Goal: Task Accomplishment & Management: Use online tool/utility

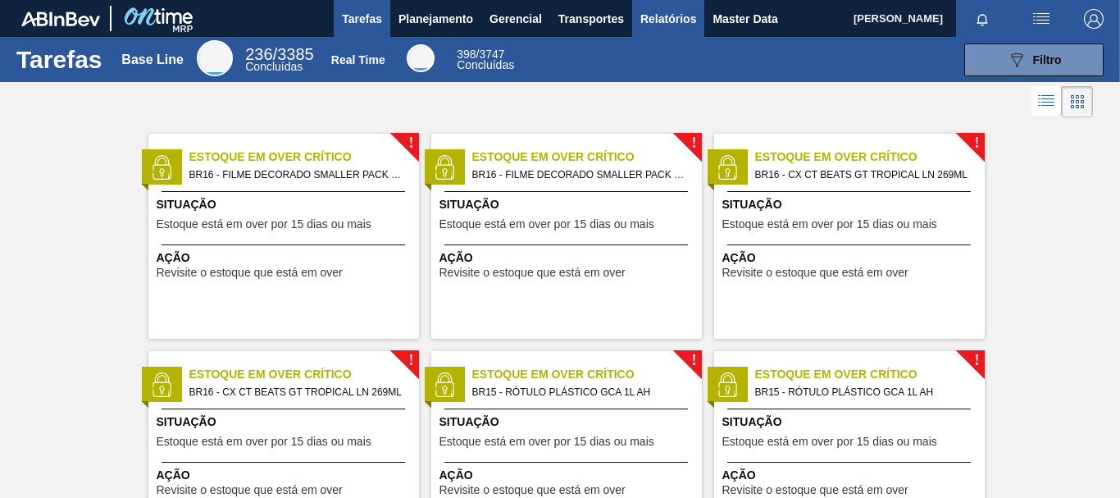
click at [677, 25] on span "Relatórios" at bounding box center [668, 19] width 56 height 20
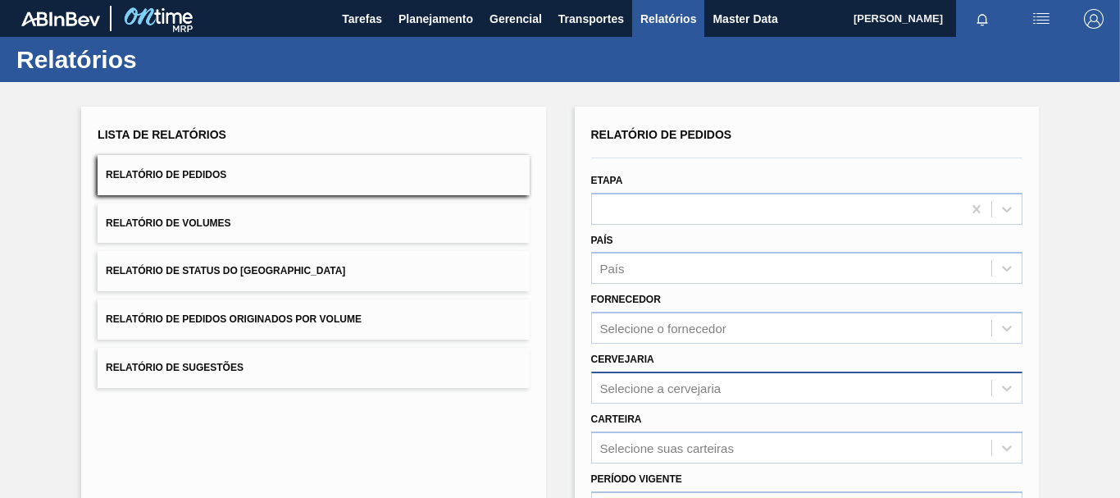
click at [681, 387] on div "Selecione a cervejaria" at bounding box center [806, 387] width 431 height 32
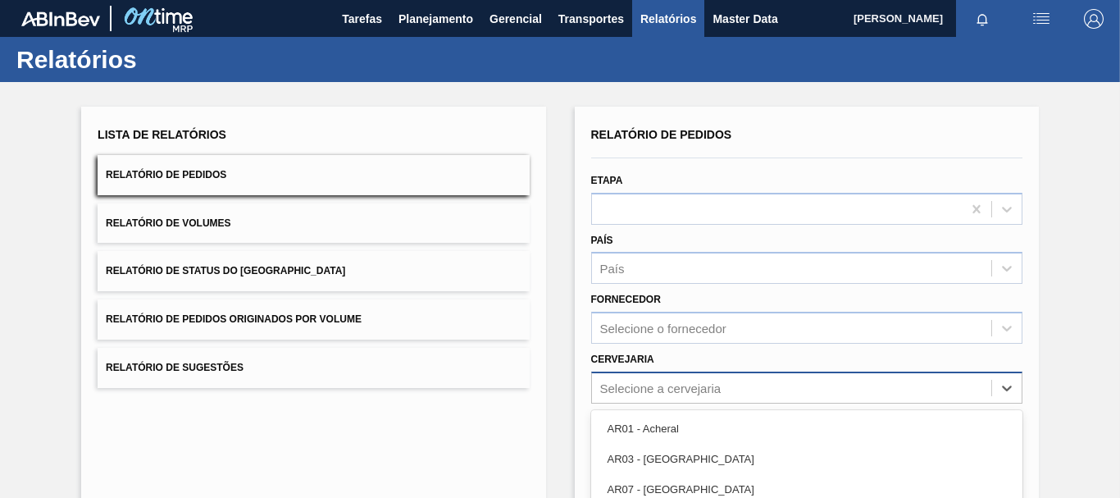
scroll to position [165, 0]
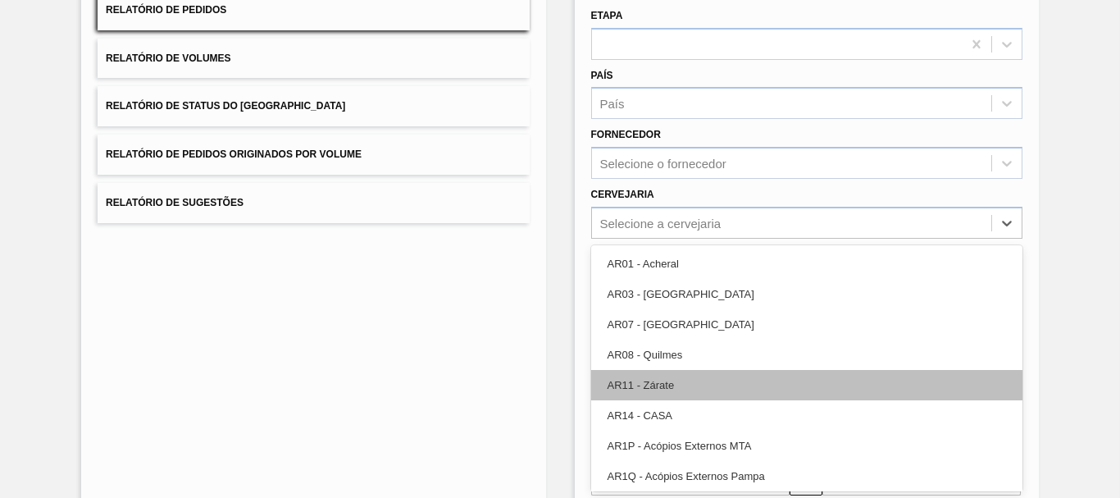
paste input "BR17"
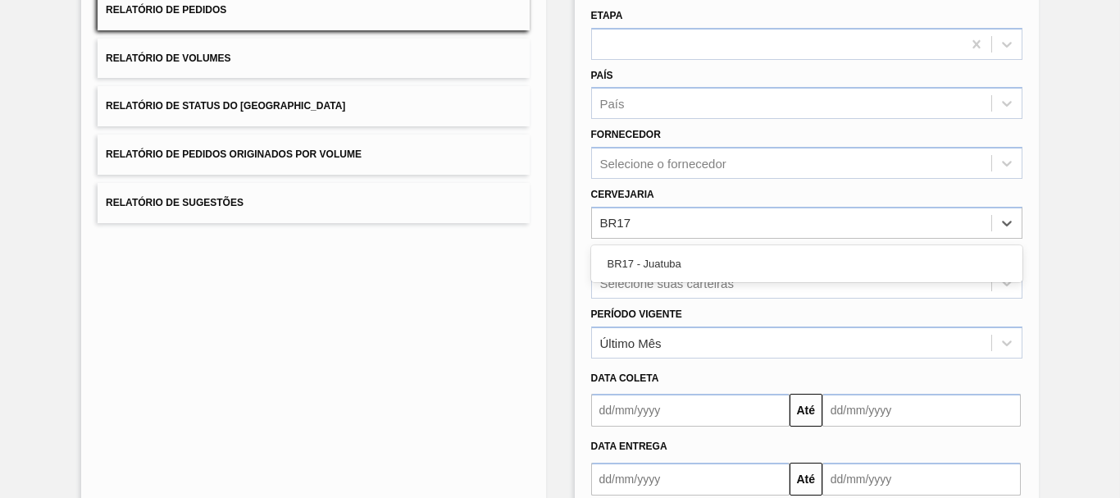
type input "BR17"
type input "br17"
click at [617, 219] on div "Selecione a cervejaria" at bounding box center [660, 223] width 121 height 14
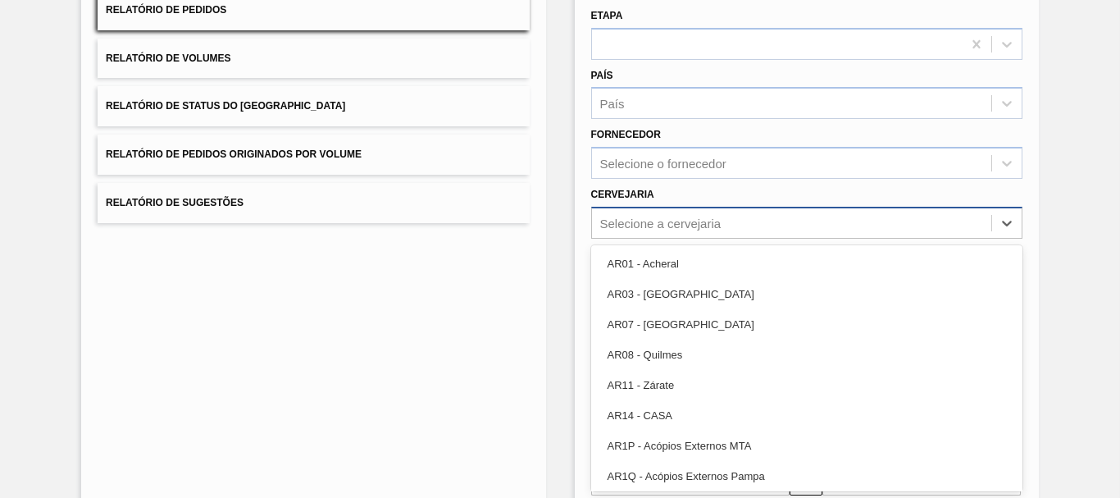
paste input "BR27"
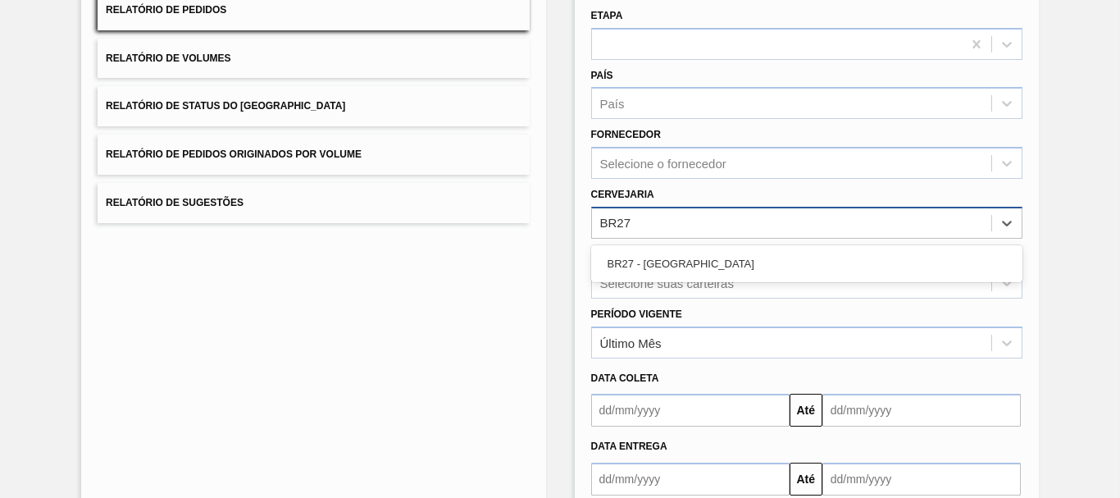
type input "BR27"
